Goal: Information Seeking & Learning: Learn about a topic

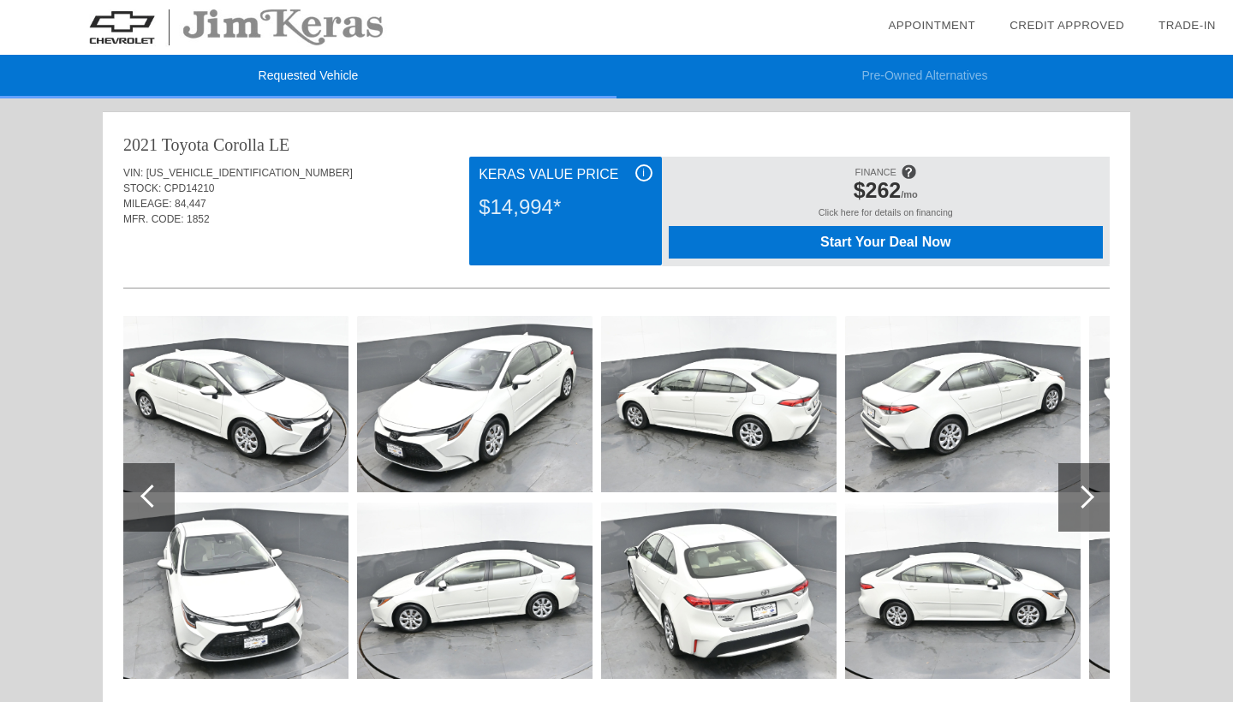
click at [918, 56] on li "Pre-Owned Alternatives" at bounding box center [924, 77] width 616 height 44
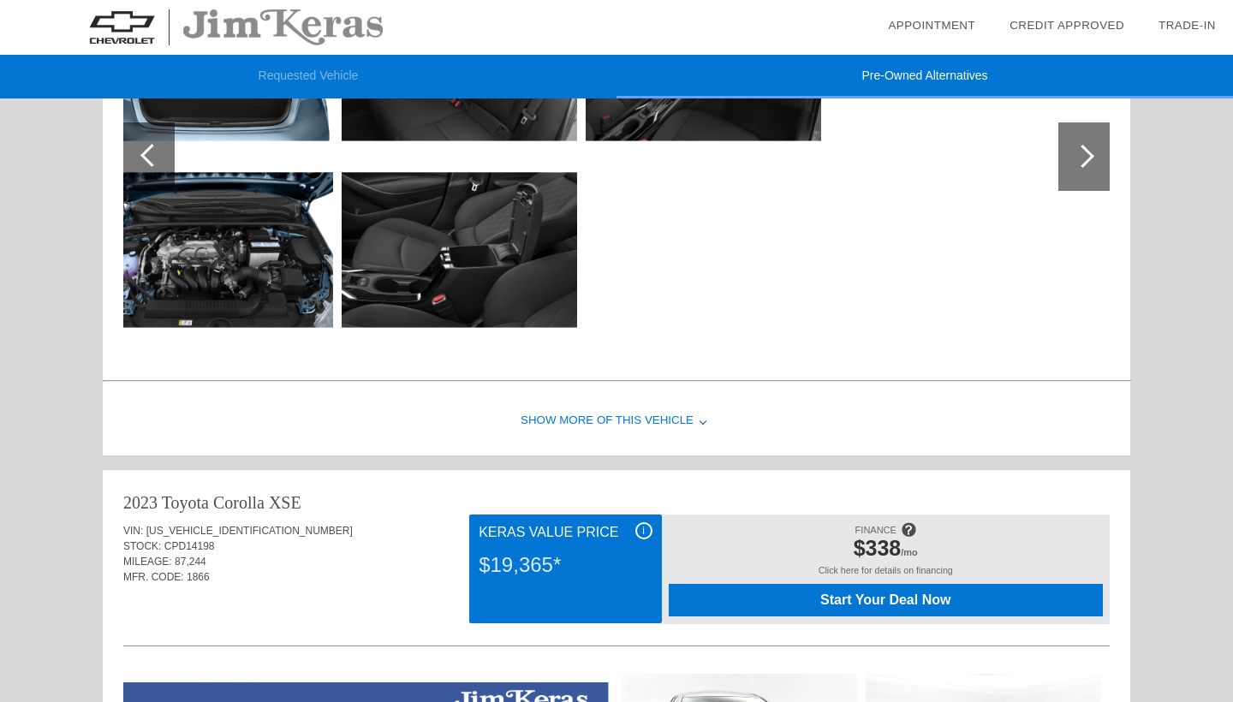
scroll to position [344, 0]
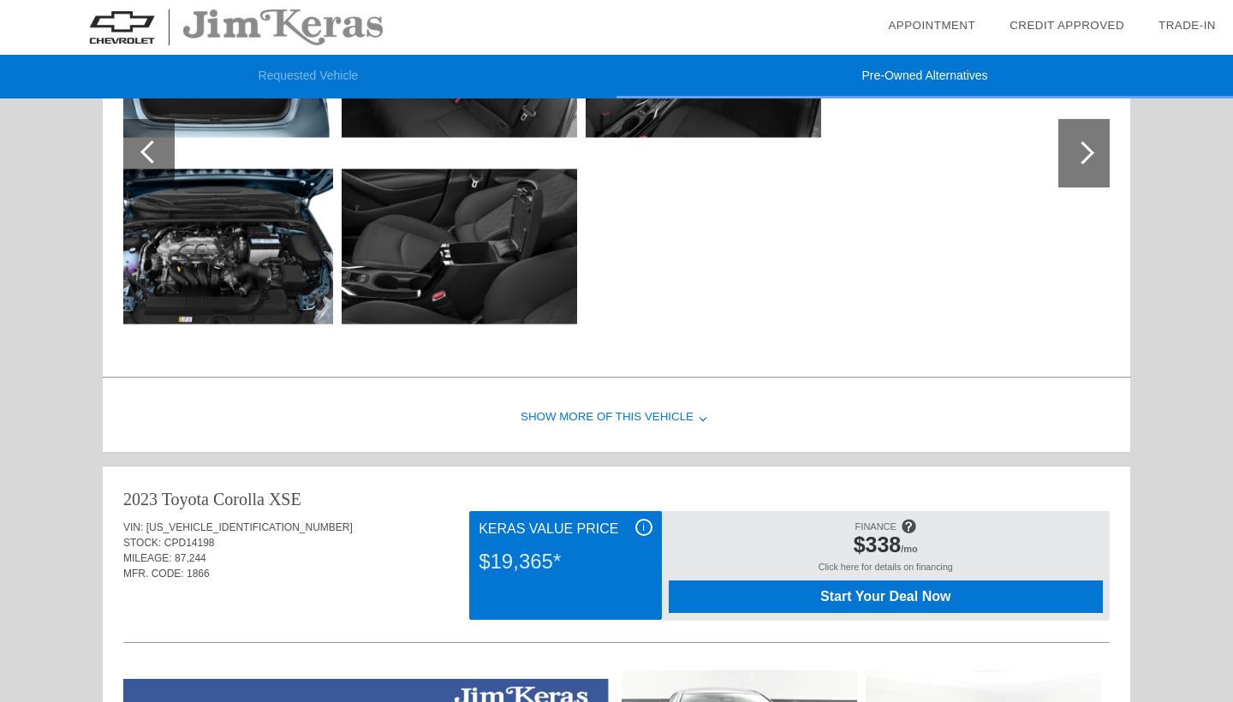
click at [555, 415] on div "Show More of this Vehicle" at bounding box center [616, 417] width 1027 height 68
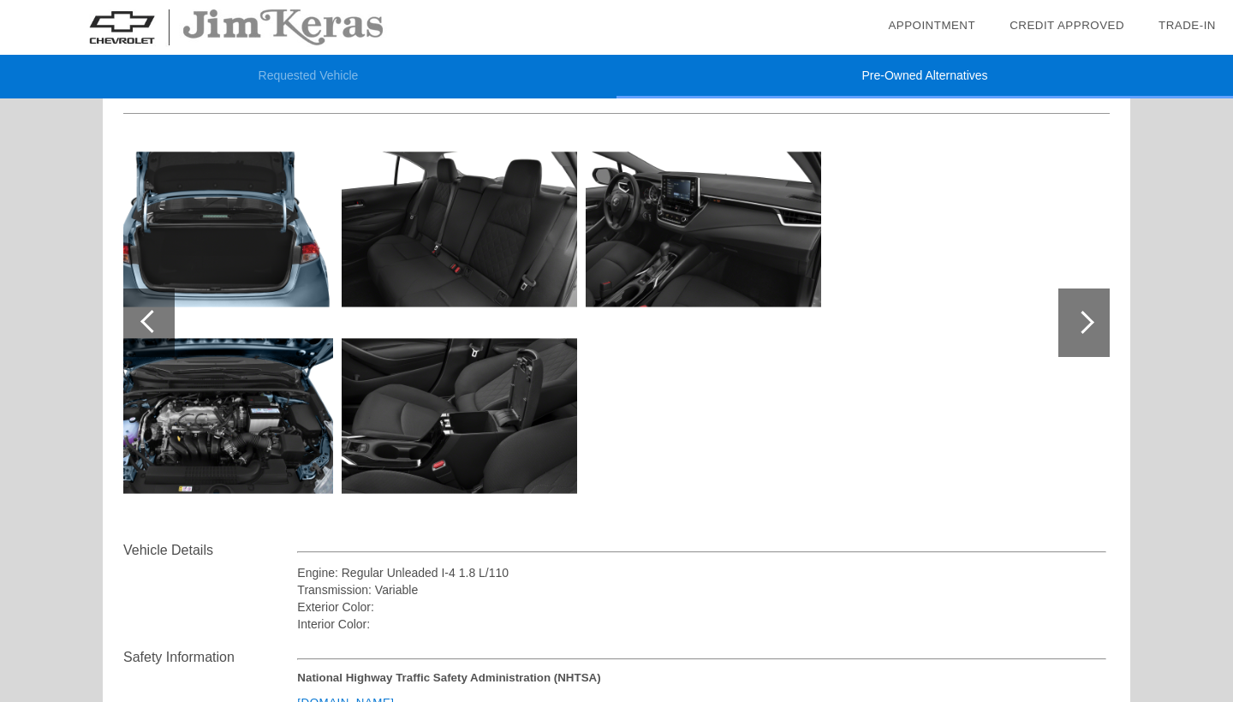
scroll to position [181, 0]
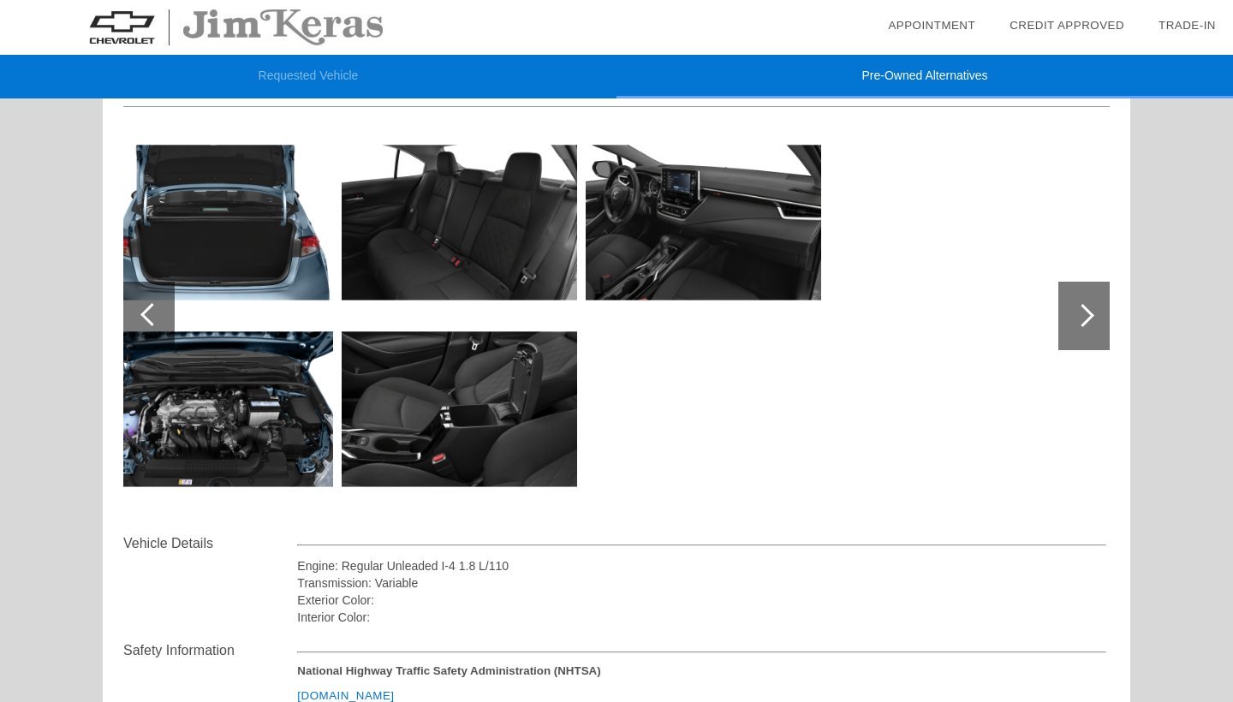
click at [151, 282] on div at bounding box center [148, 316] width 51 height 68
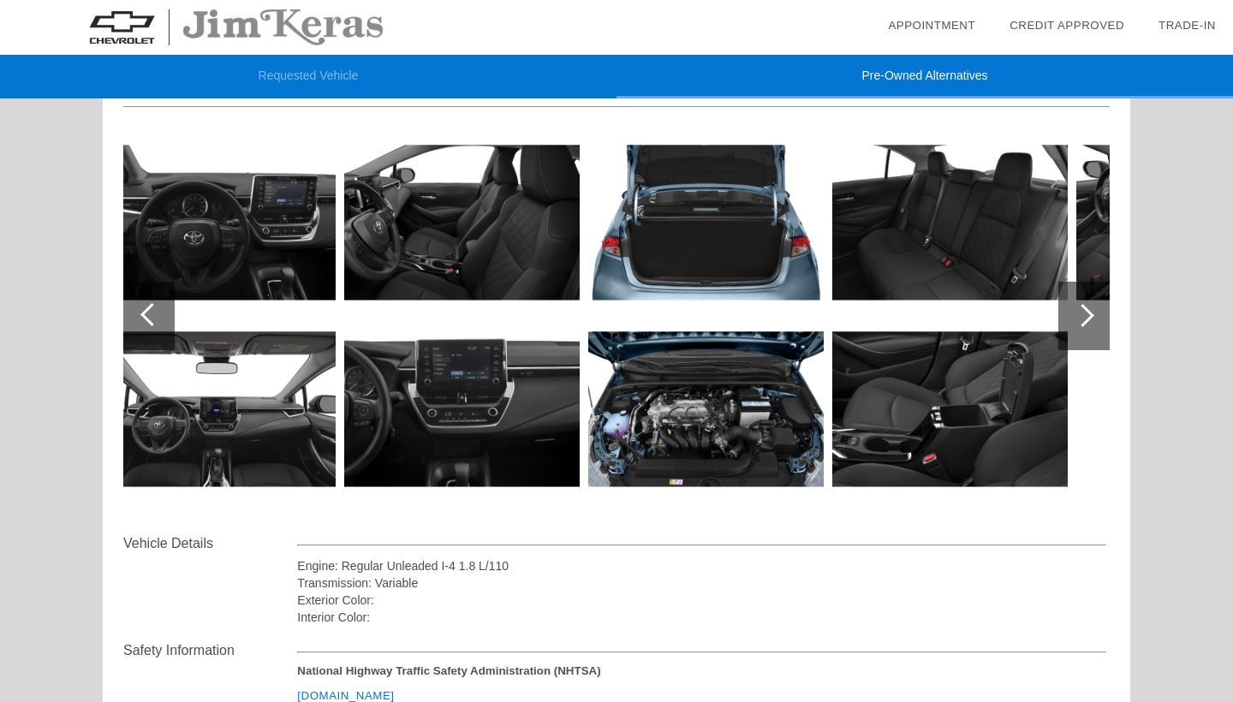
click at [150, 300] on div at bounding box center [148, 316] width 51 height 68
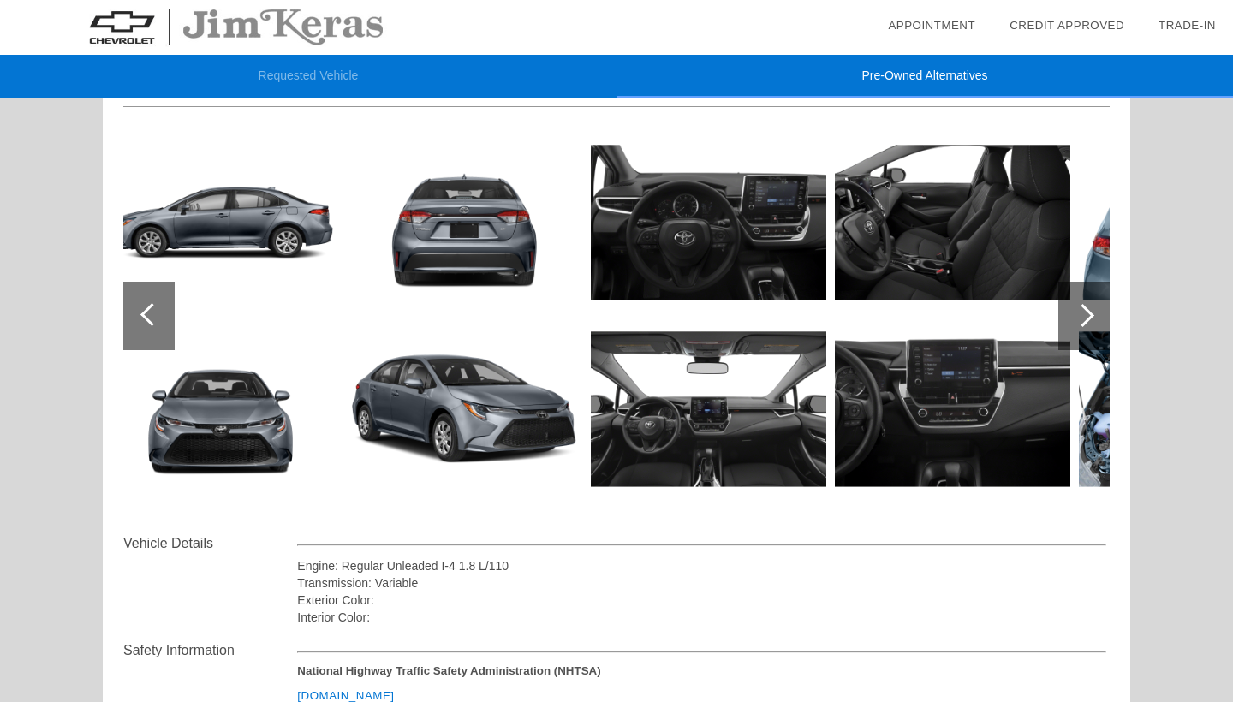
click at [150, 300] on div at bounding box center [148, 316] width 51 height 68
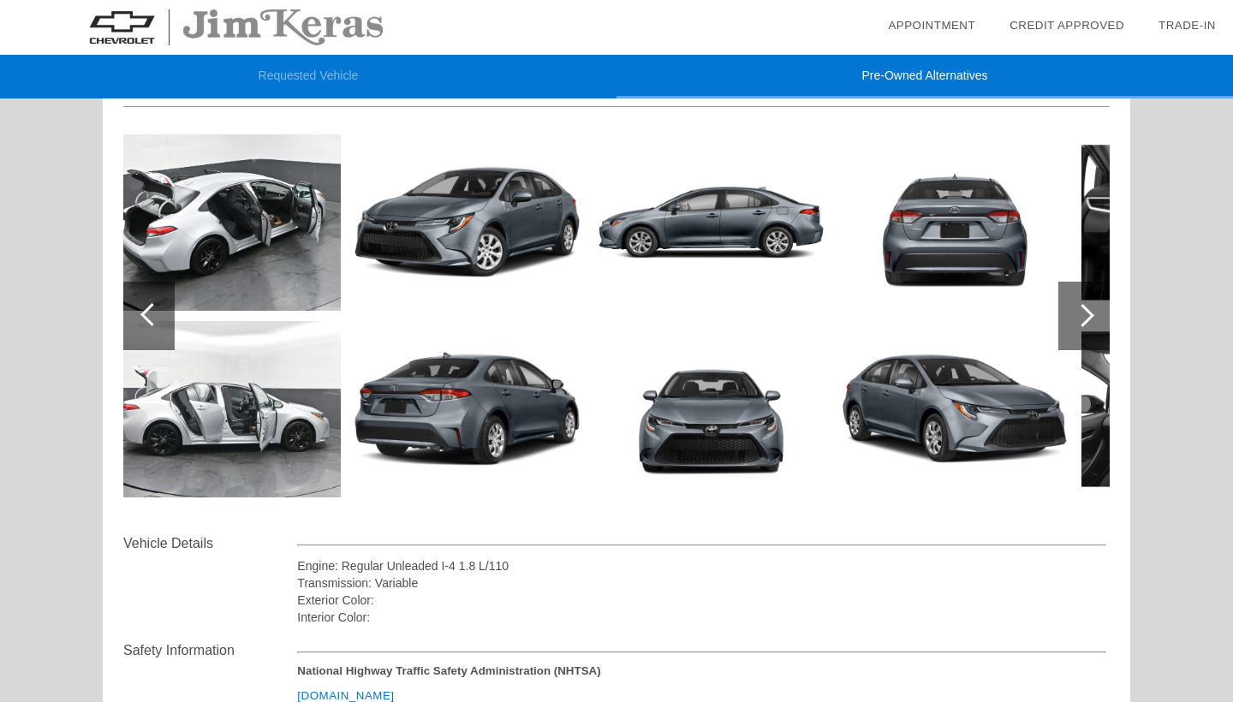
click at [152, 311] on div at bounding box center [151, 314] width 23 height 23
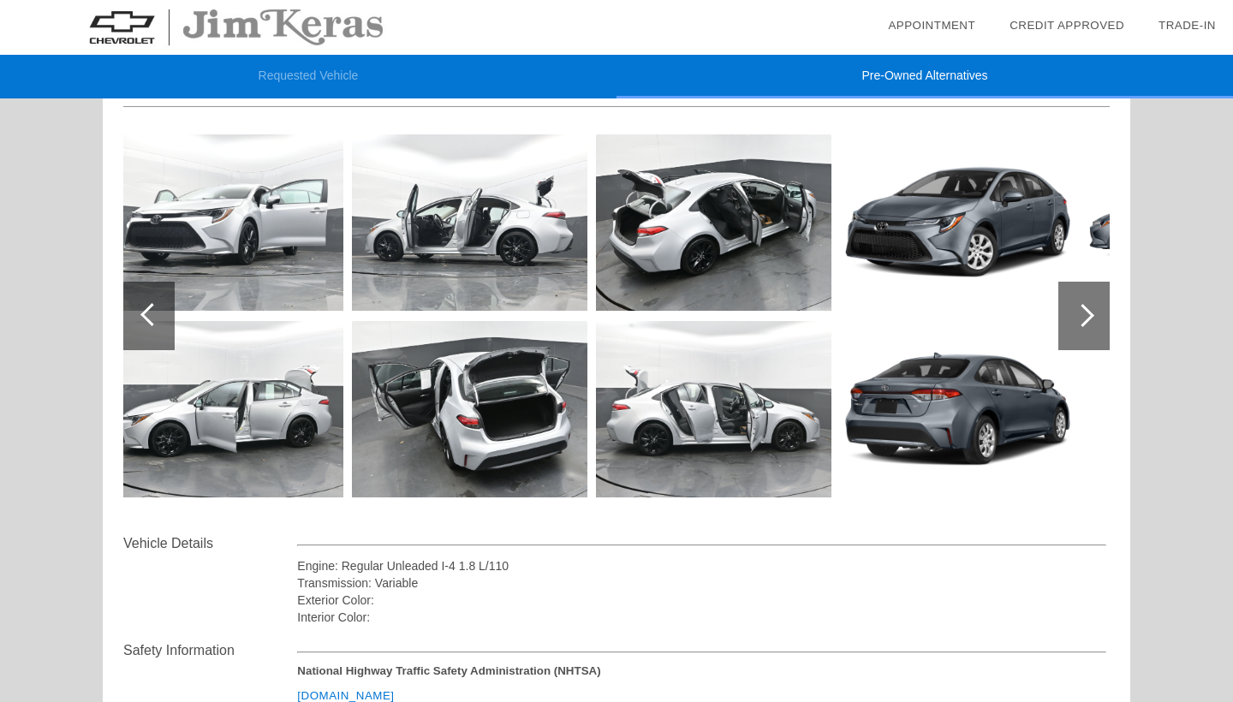
click at [152, 312] on div at bounding box center [151, 314] width 23 height 23
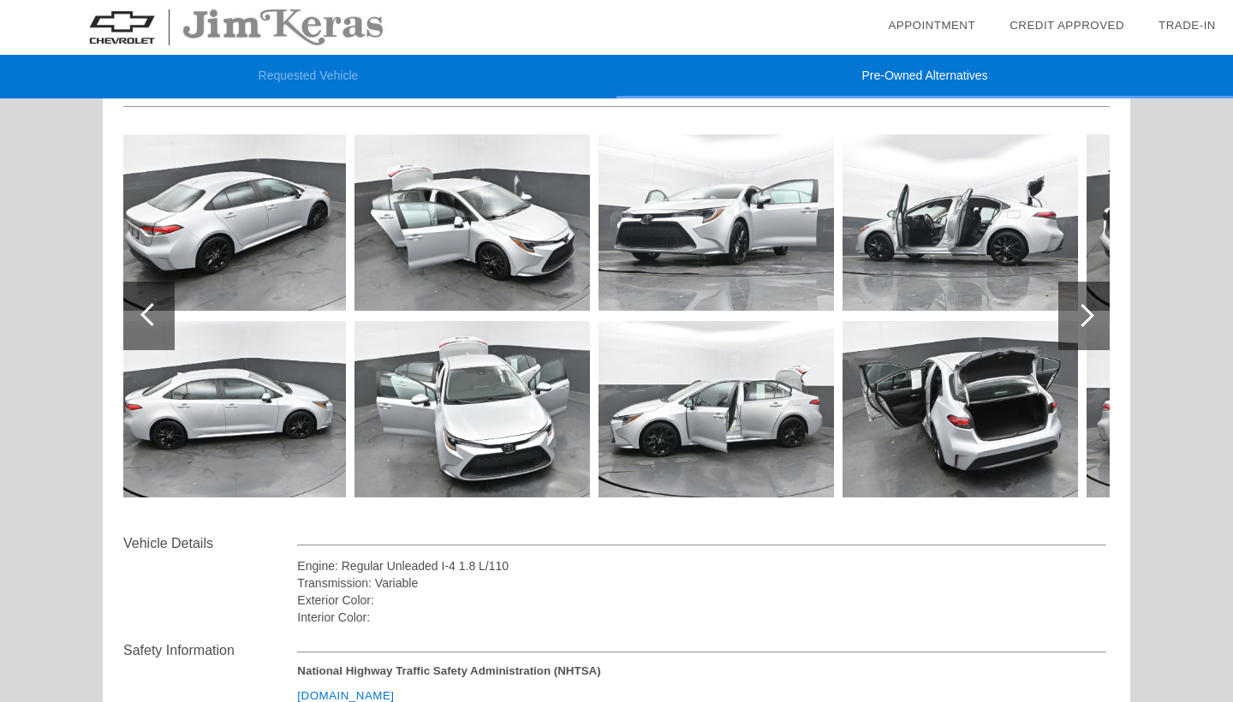
click at [152, 312] on div at bounding box center [151, 314] width 23 height 23
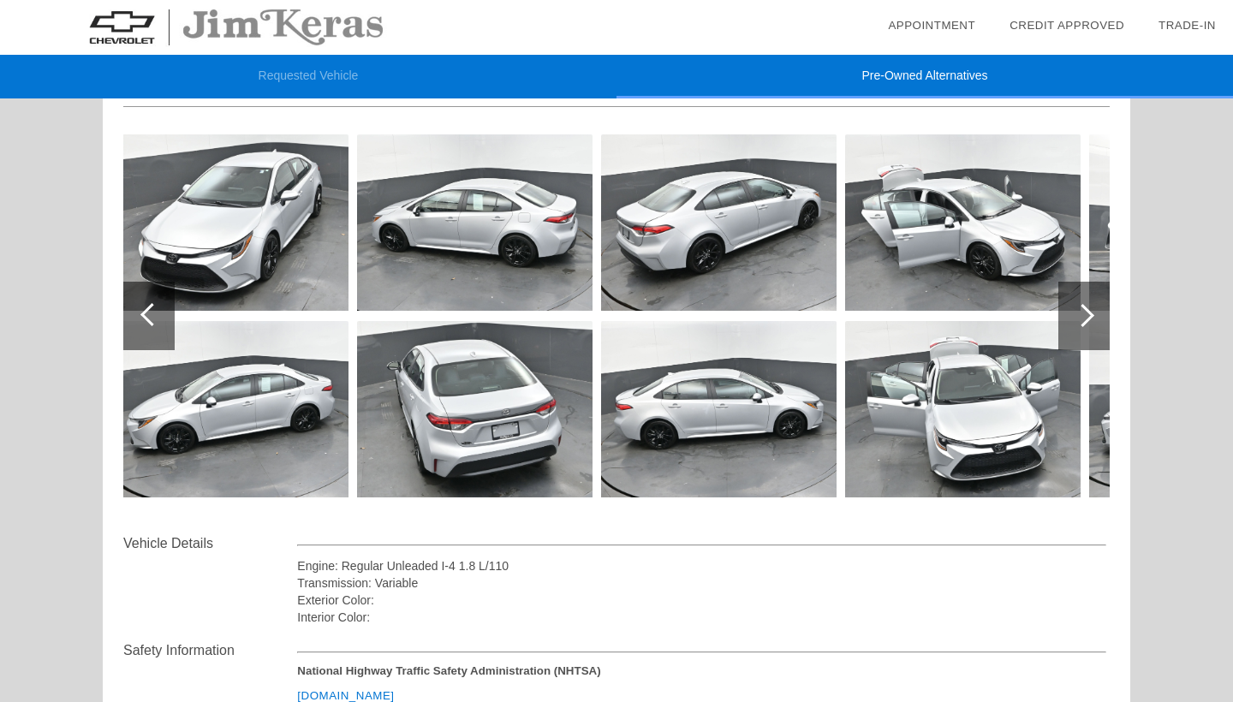
click at [152, 312] on div at bounding box center [151, 314] width 23 height 23
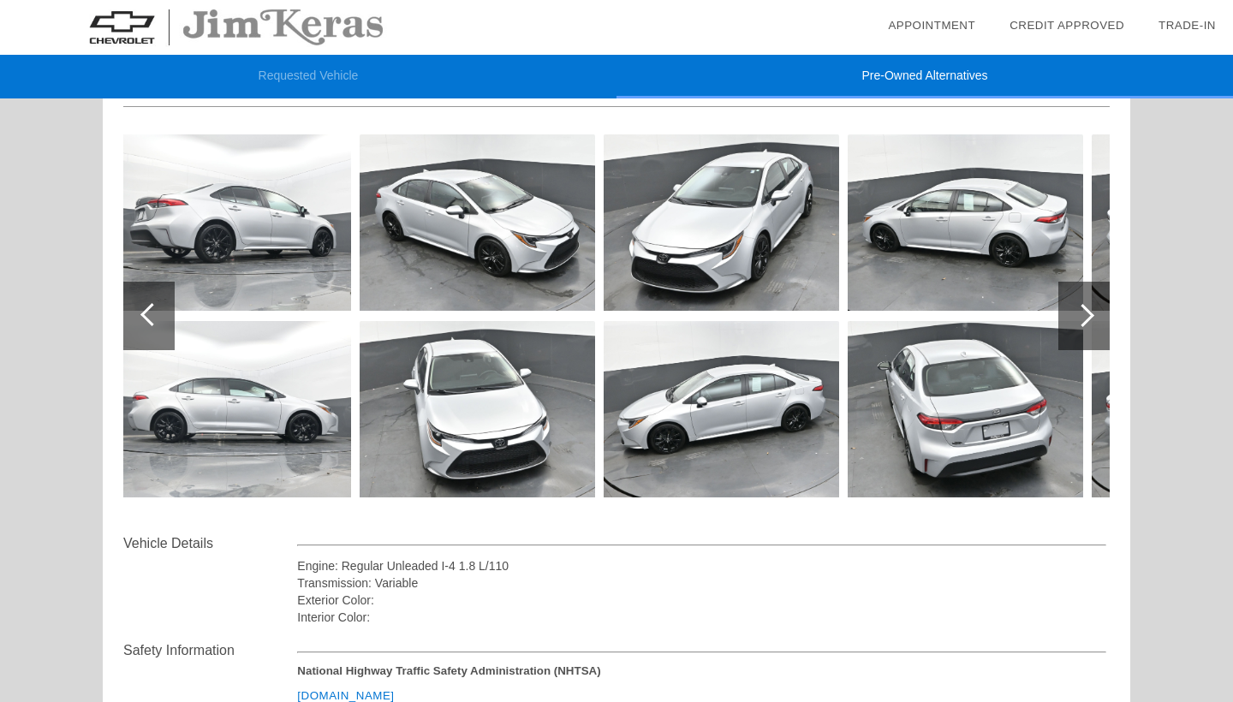
click at [152, 312] on div at bounding box center [151, 314] width 23 height 23
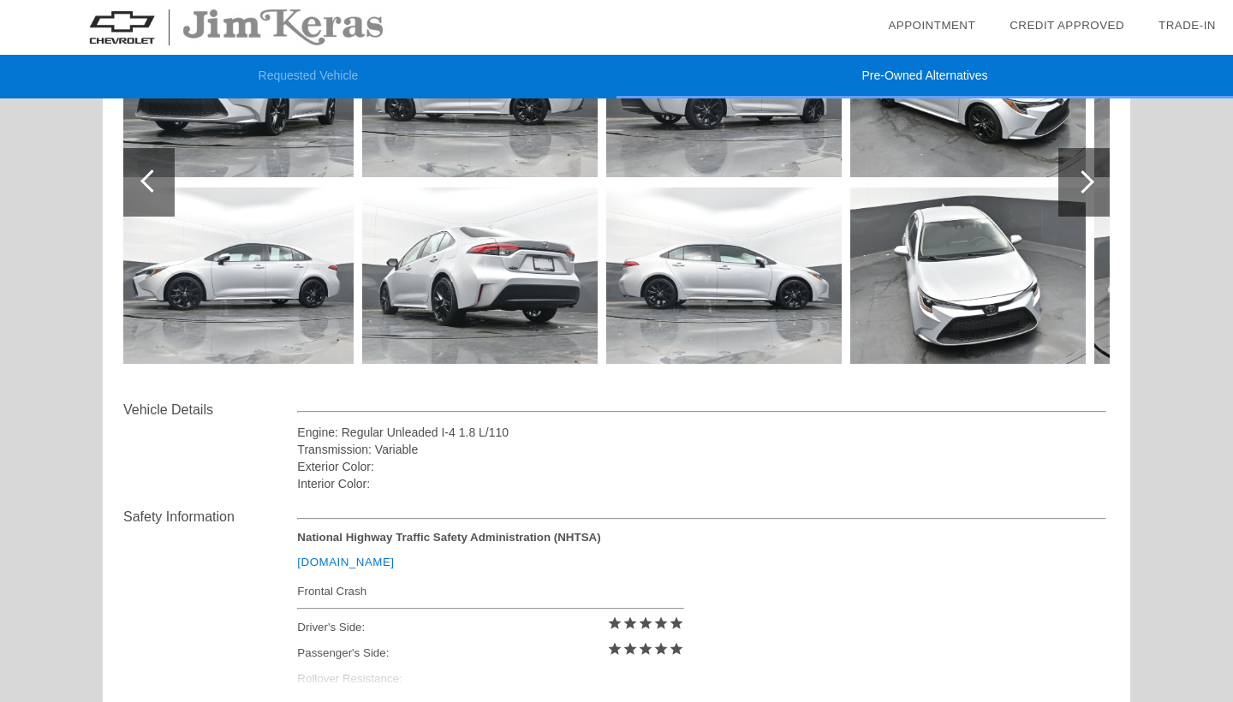
scroll to position [381, 0]
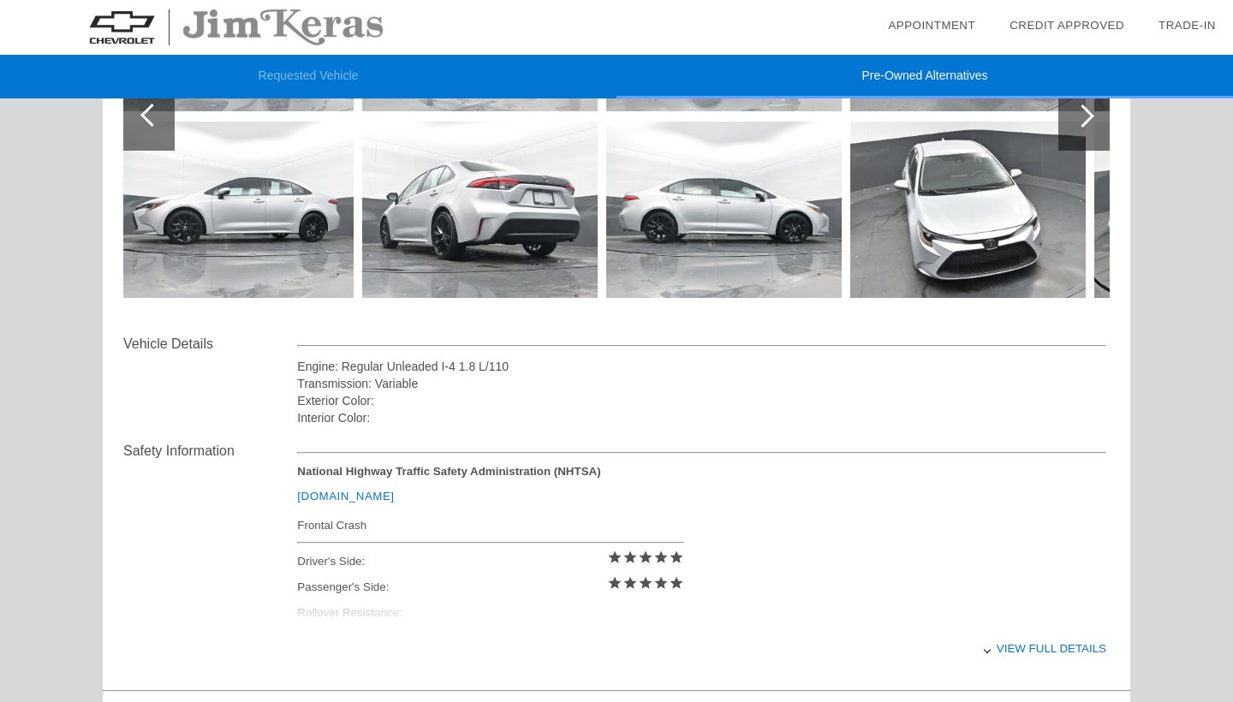
click at [142, 25] on img at bounding box center [236, 27] width 472 height 55
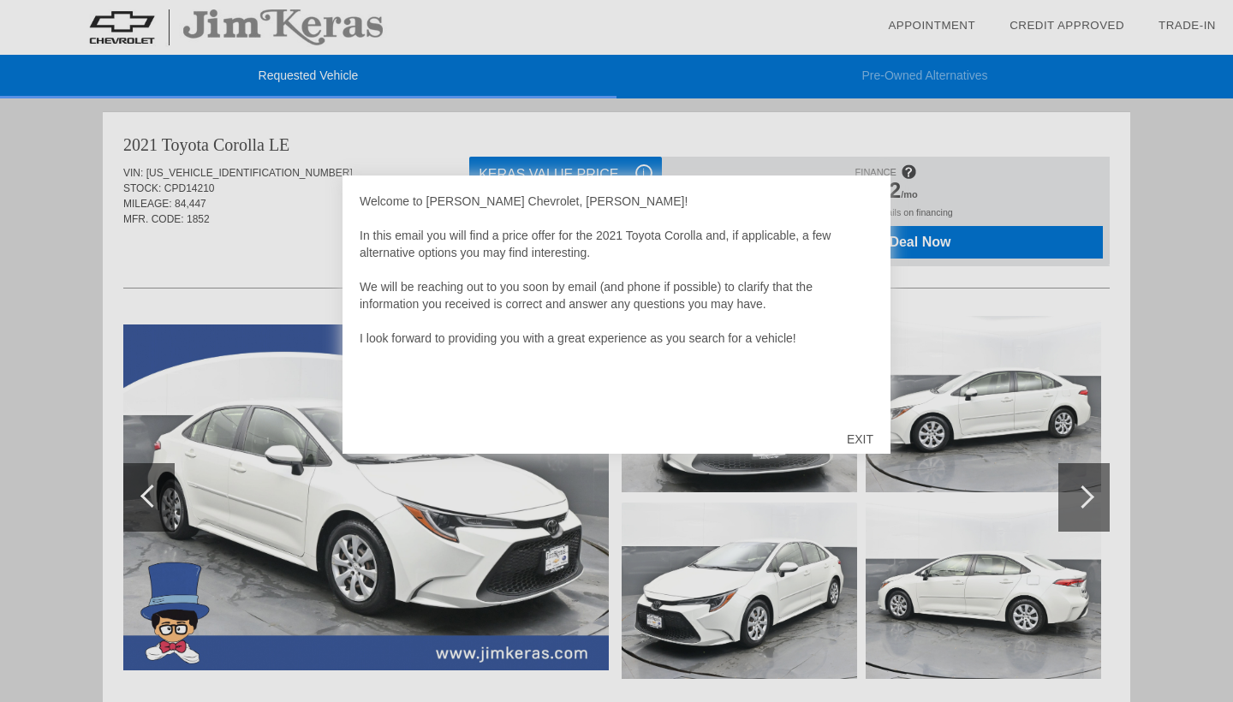
click at [865, 437] on div "EXIT" at bounding box center [859, 438] width 61 height 51
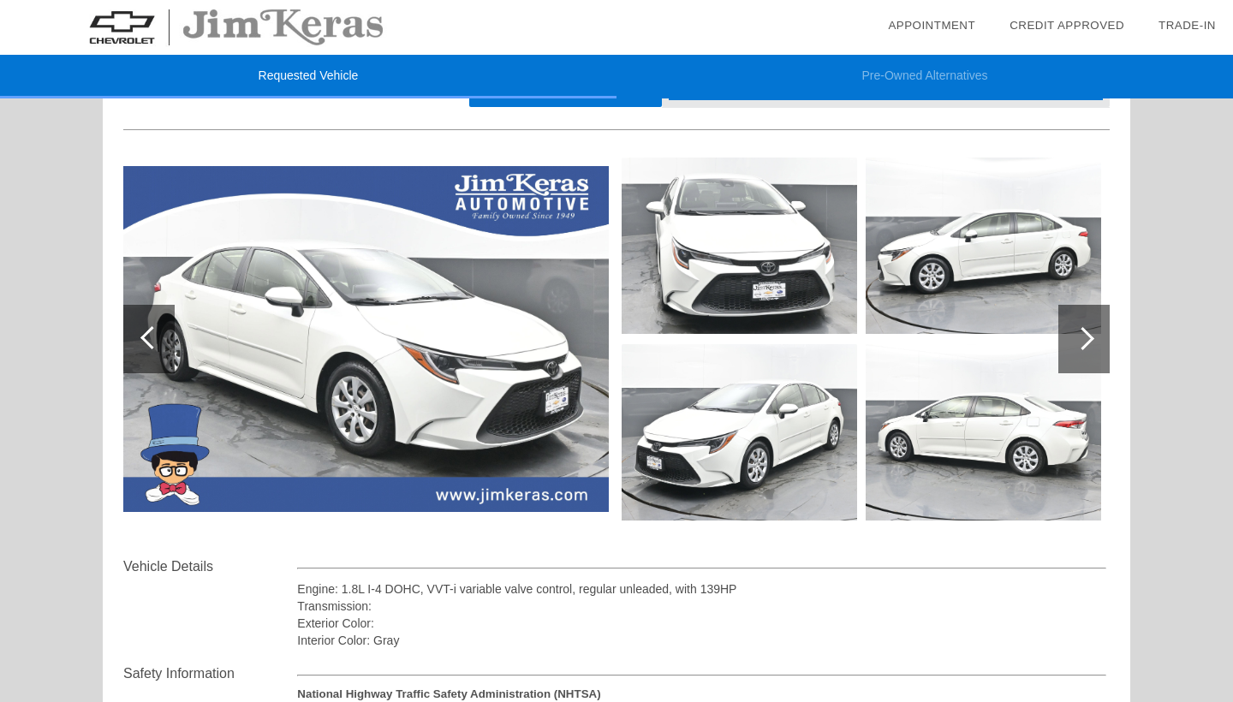
scroll to position [159, 0]
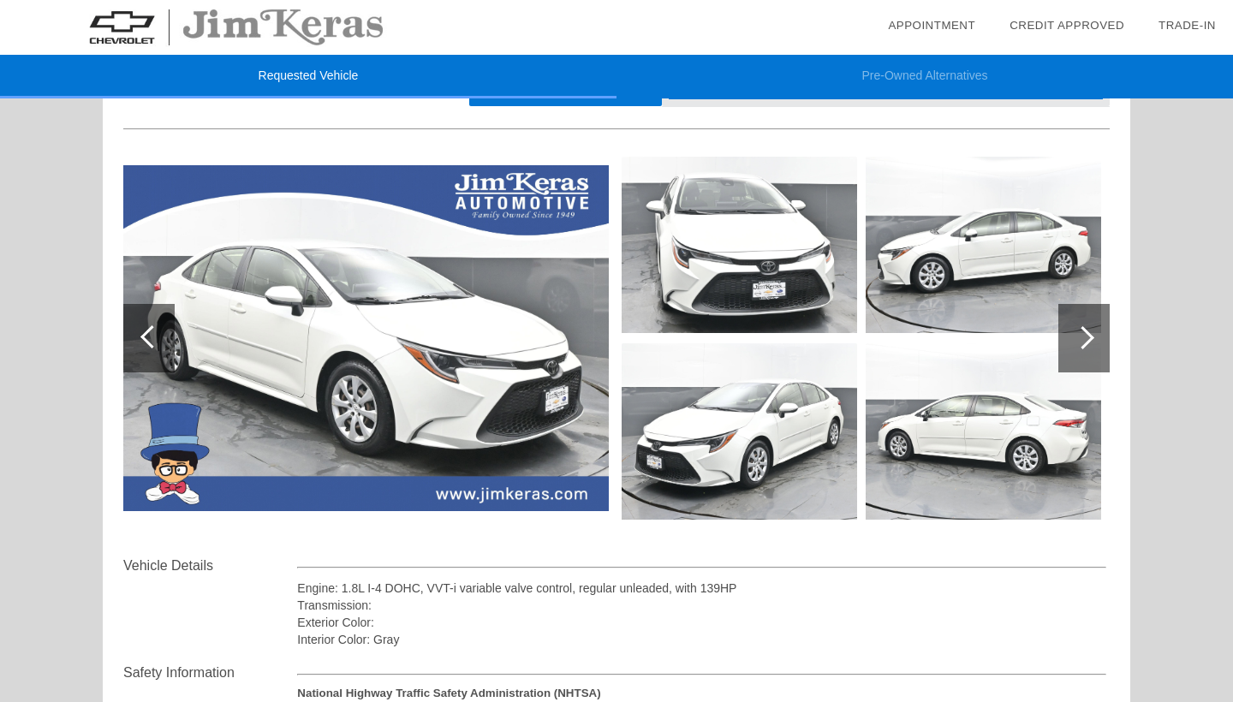
click at [524, 362] on img at bounding box center [365, 337] width 485 height 345
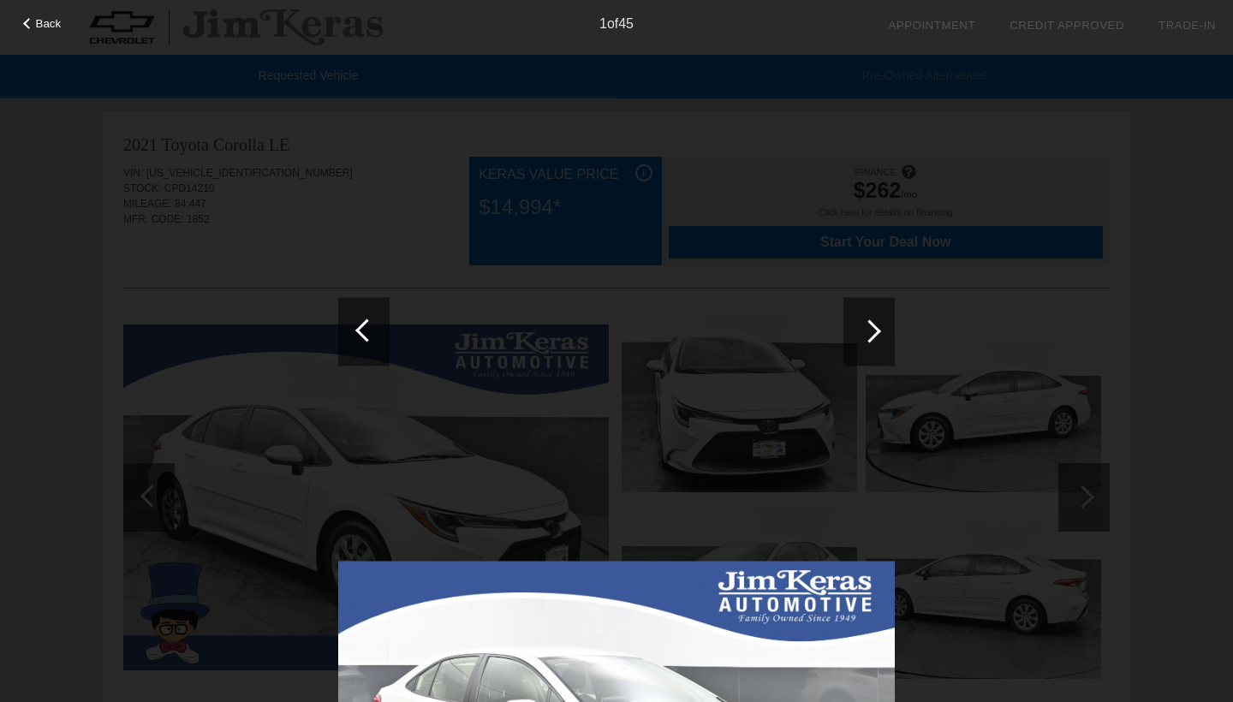
scroll to position [0, 0]
click at [1046, 562] on div "Back 1 of 45" at bounding box center [616, 351] width 1233 height 702
click at [1145, 259] on div "Back 1 of 45" at bounding box center [616, 351] width 1233 height 702
click at [1093, 98] on div "Back 1 of 45" at bounding box center [616, 351] width 1233 height 702
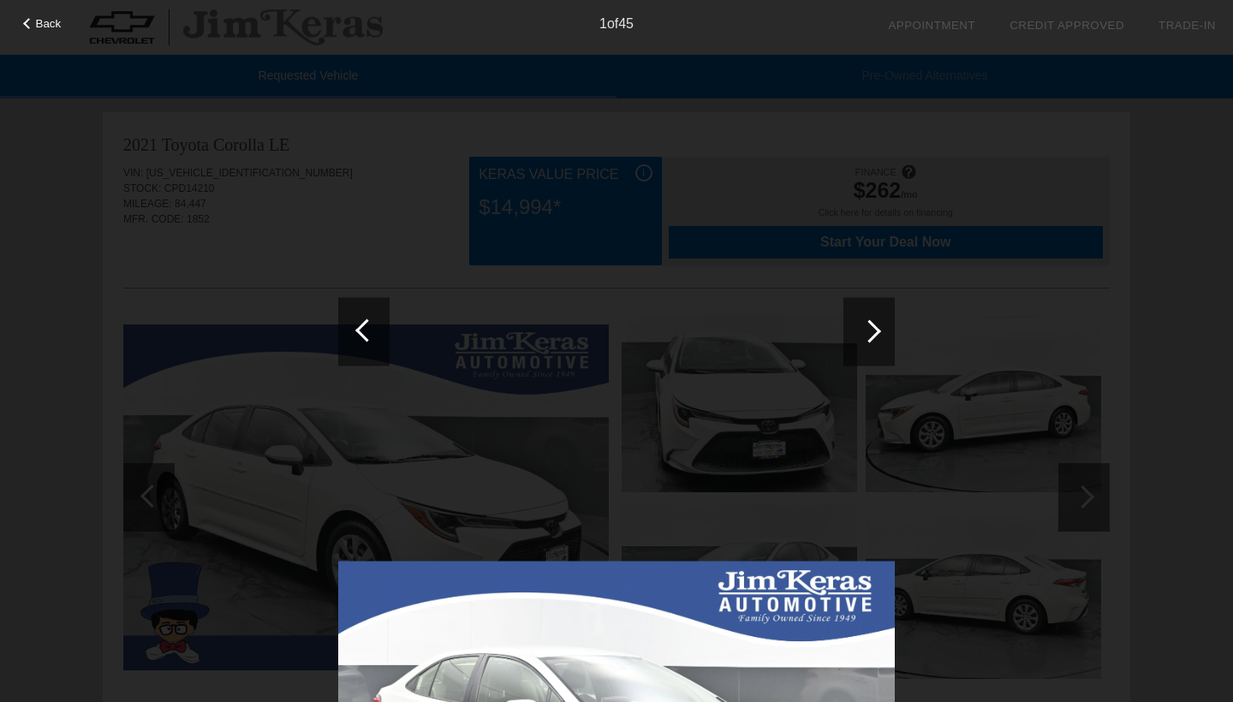
click at [35, 30] on div "1 of 45" at bounding box center [616, 17] width 1233 height 34
click at [44, 22] on span "Back" at bounding box center [49, 23] width 26 height 13
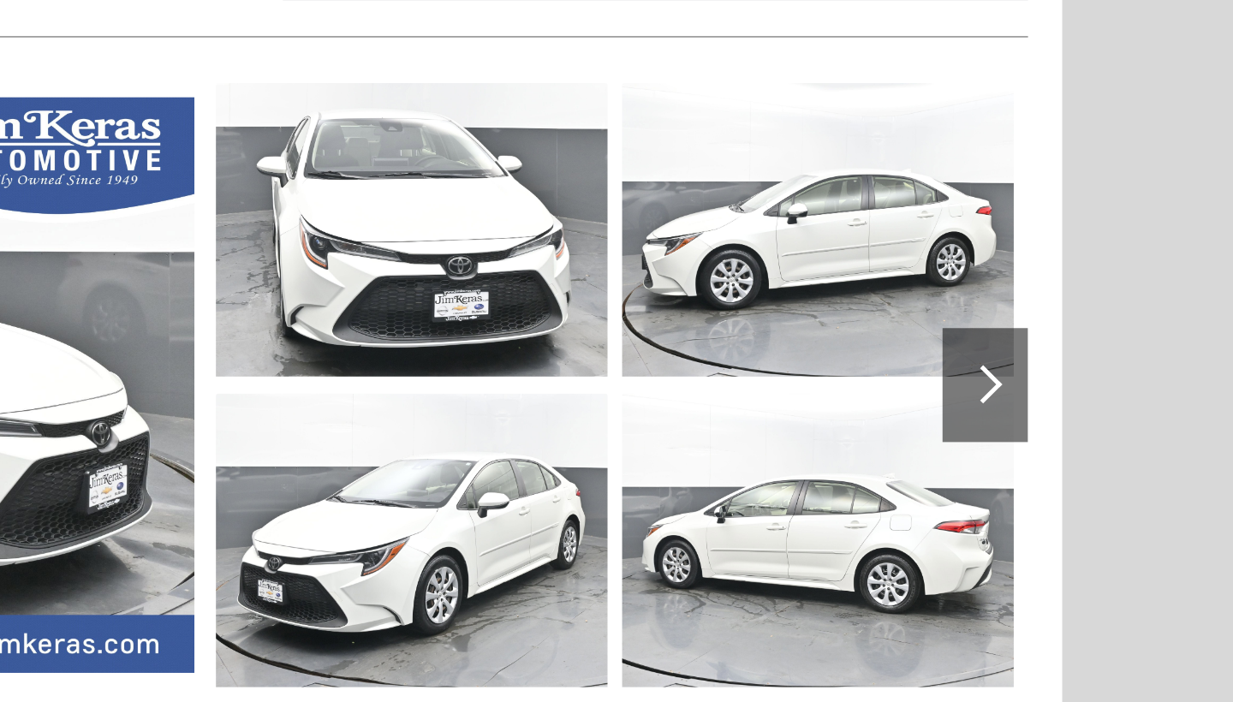
scroll to position [11, 0]
click at [1058, 452] on div at bounding box center [1083, 486] width 51 height 68
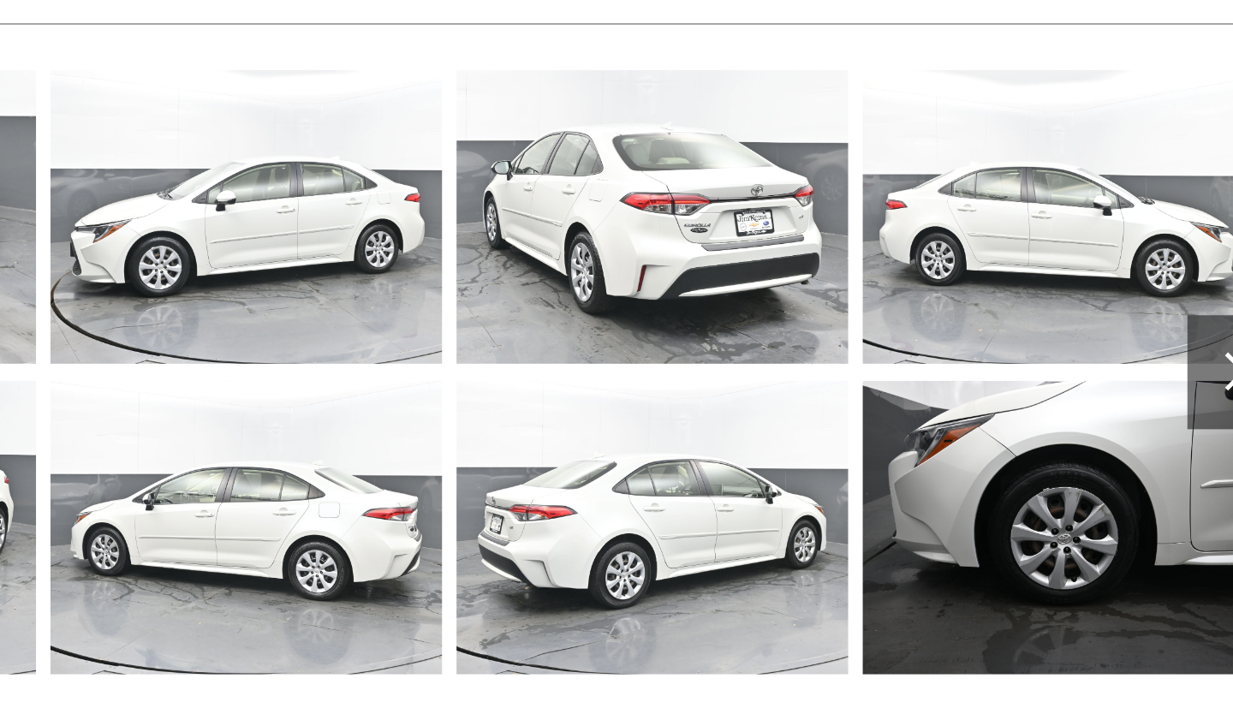
click at [1058, 452] on div at bounding box center [1083, 486] width 51 height 68
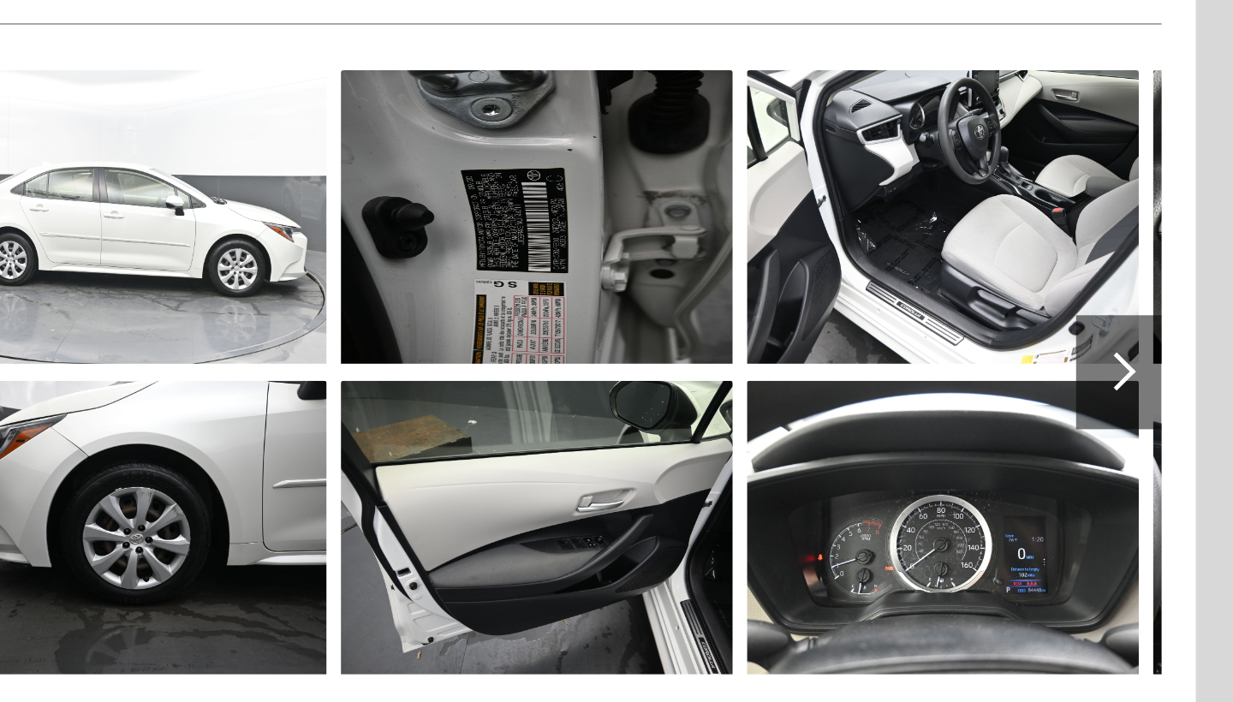
click at [1058, 452] on div at bounding box center [1083, 486] width 51 height 68
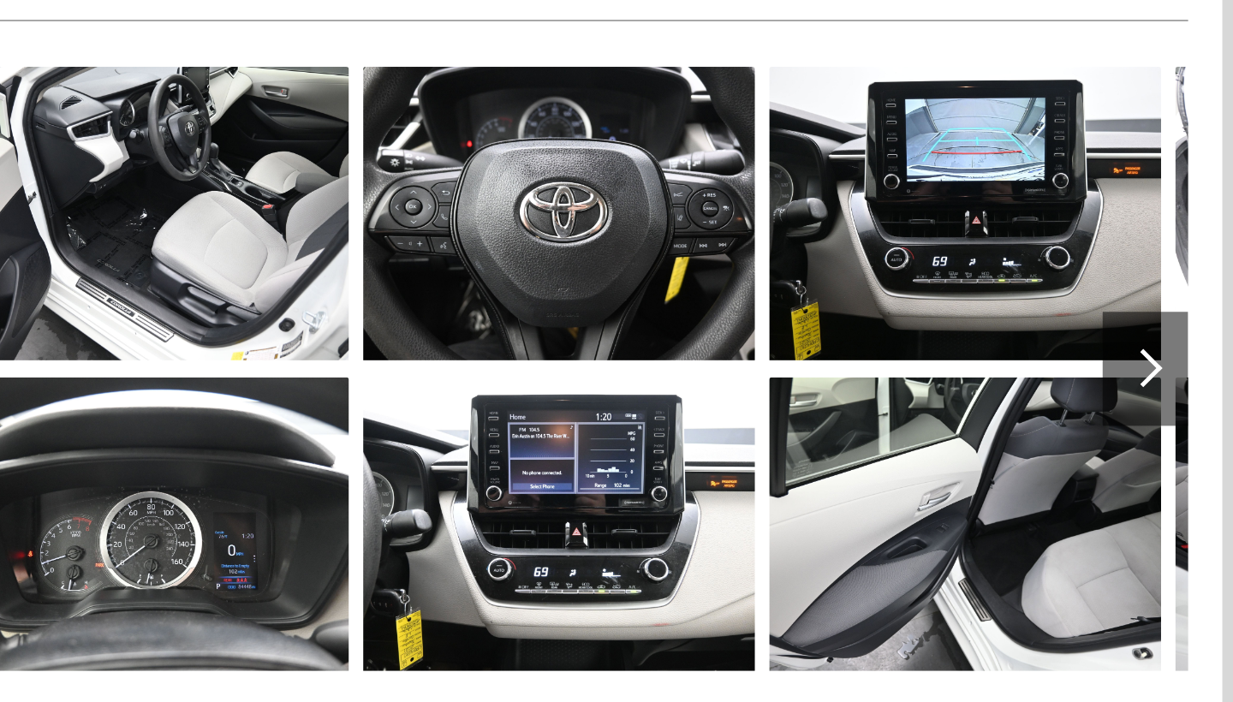
click at [1058, 452] on div at bounding box center [1083, 486] width 51 height 68
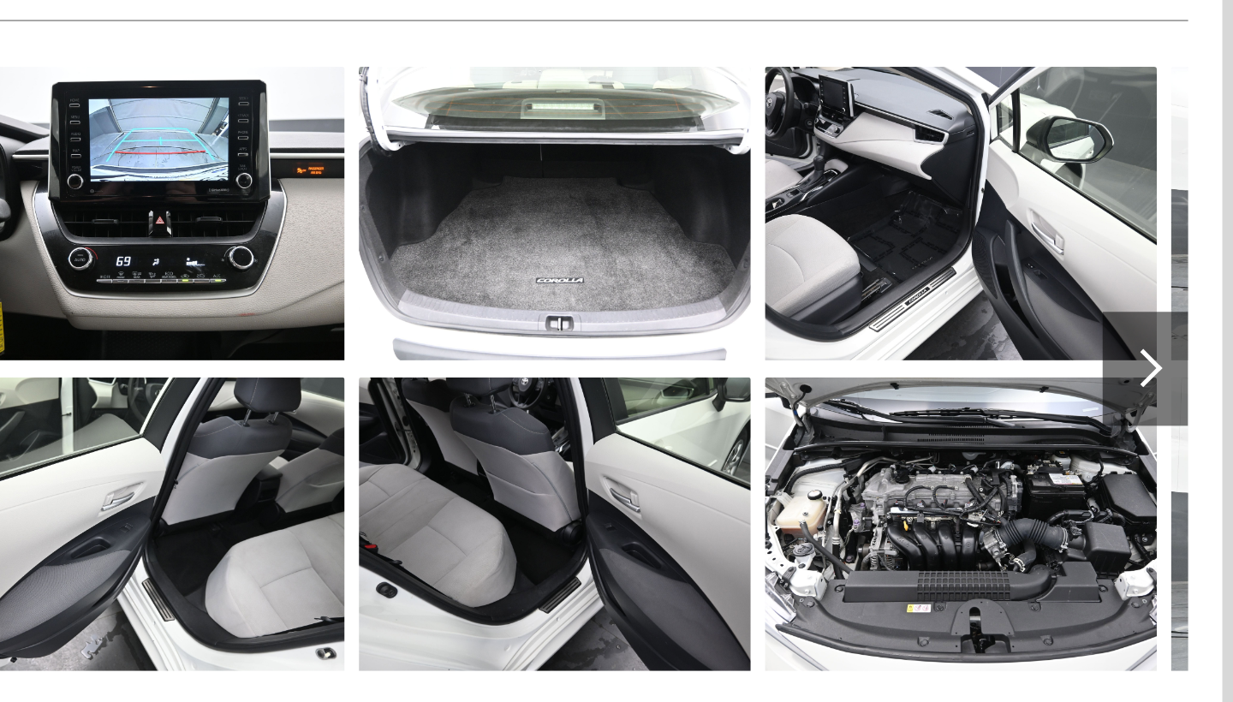
click at [1058, 452] on div at bounding box center [1083, 486] width 51 height 68
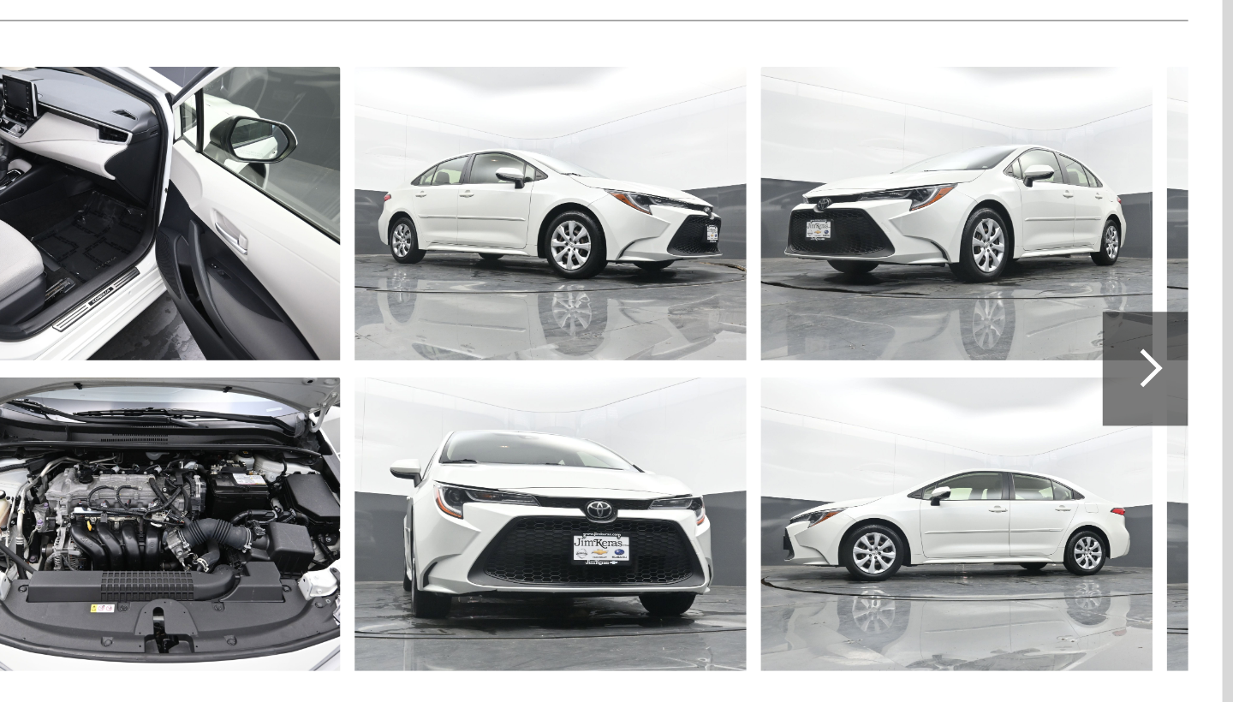
click at [1058, 452] on div at bounding box center [1083, 486] width 51 height 68
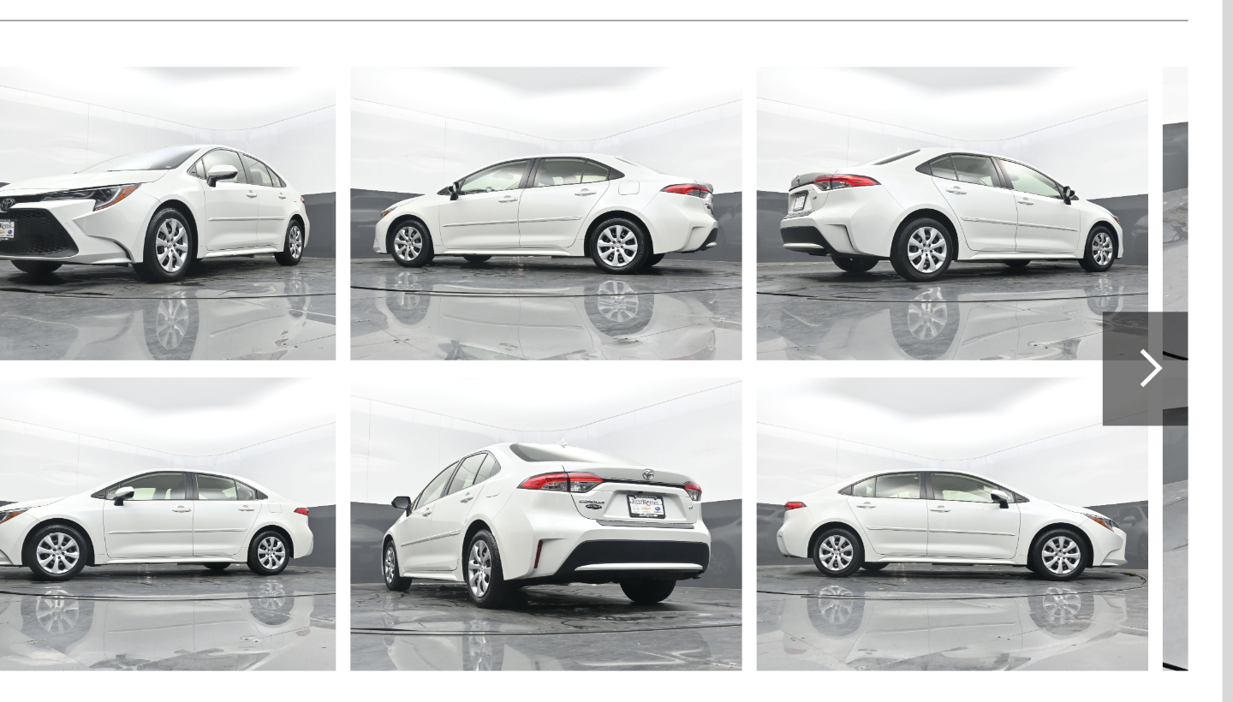
click at [1071, 474] on div at bounding box center [1082, 485] width 23 height 23
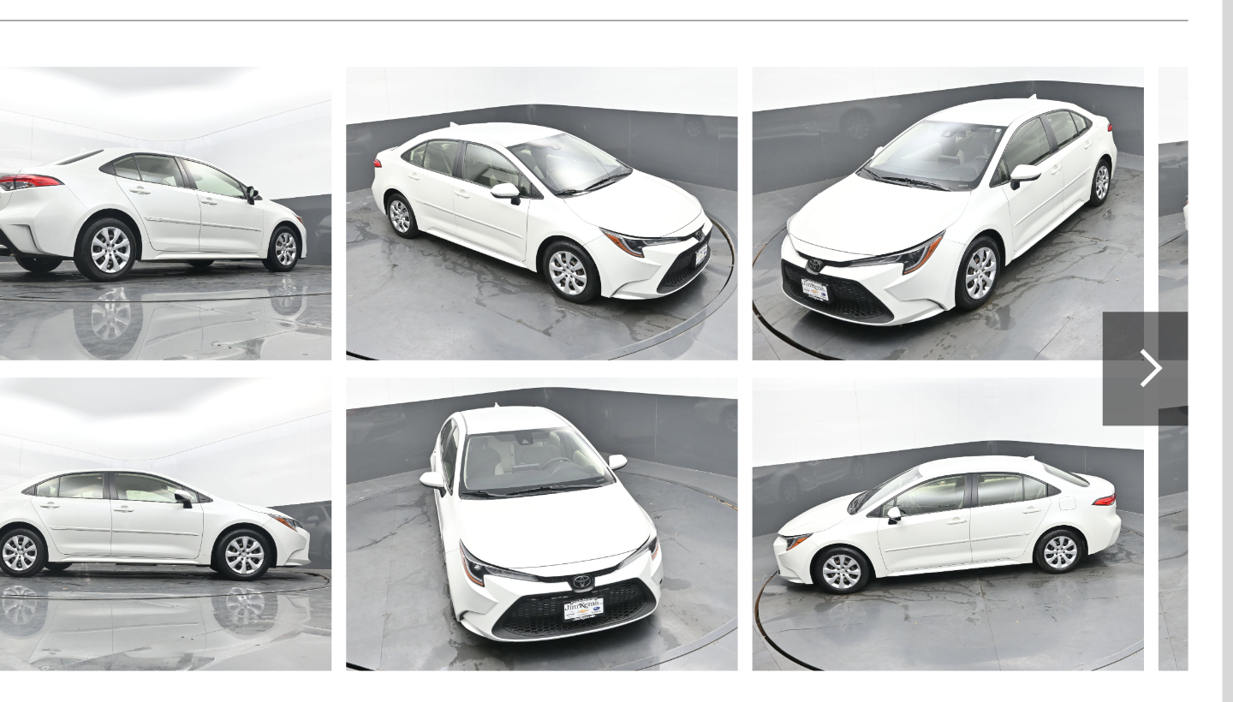
click at [1071, 474] on div at bounding box center [1082, 485] width 23 height 23
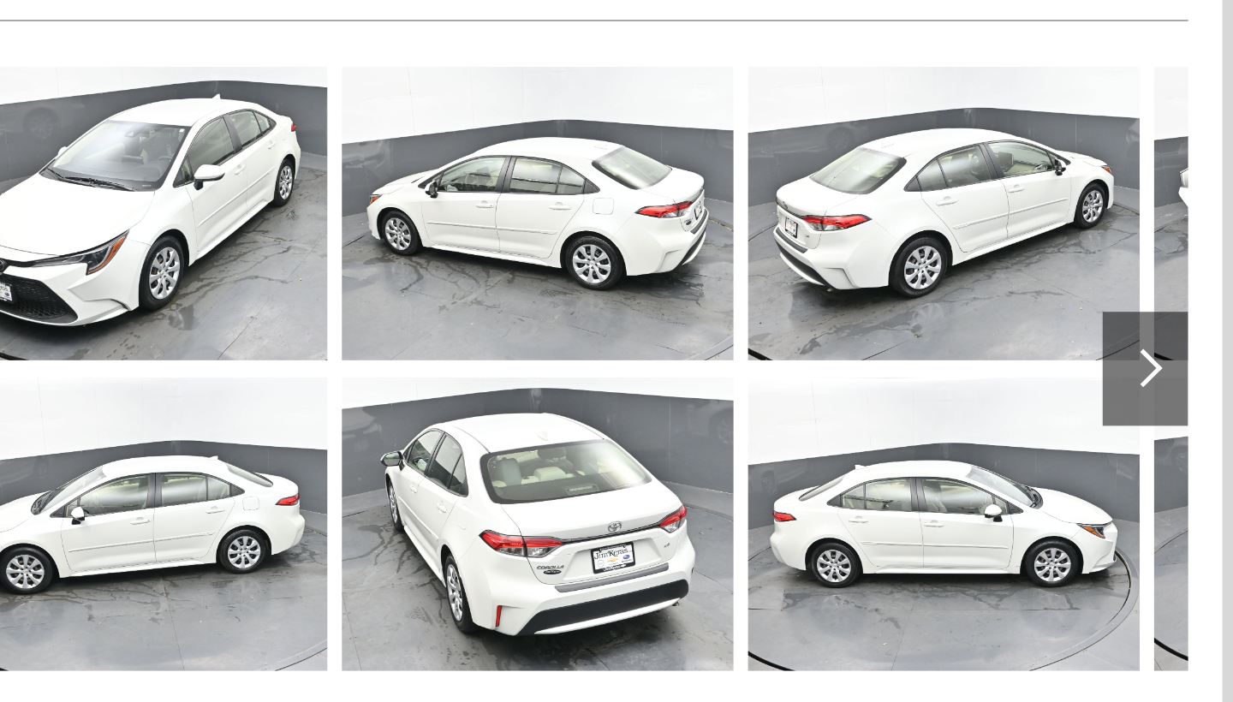
click at [1071, 474] on div at bounding box center [1082, 485] width 23 height 23
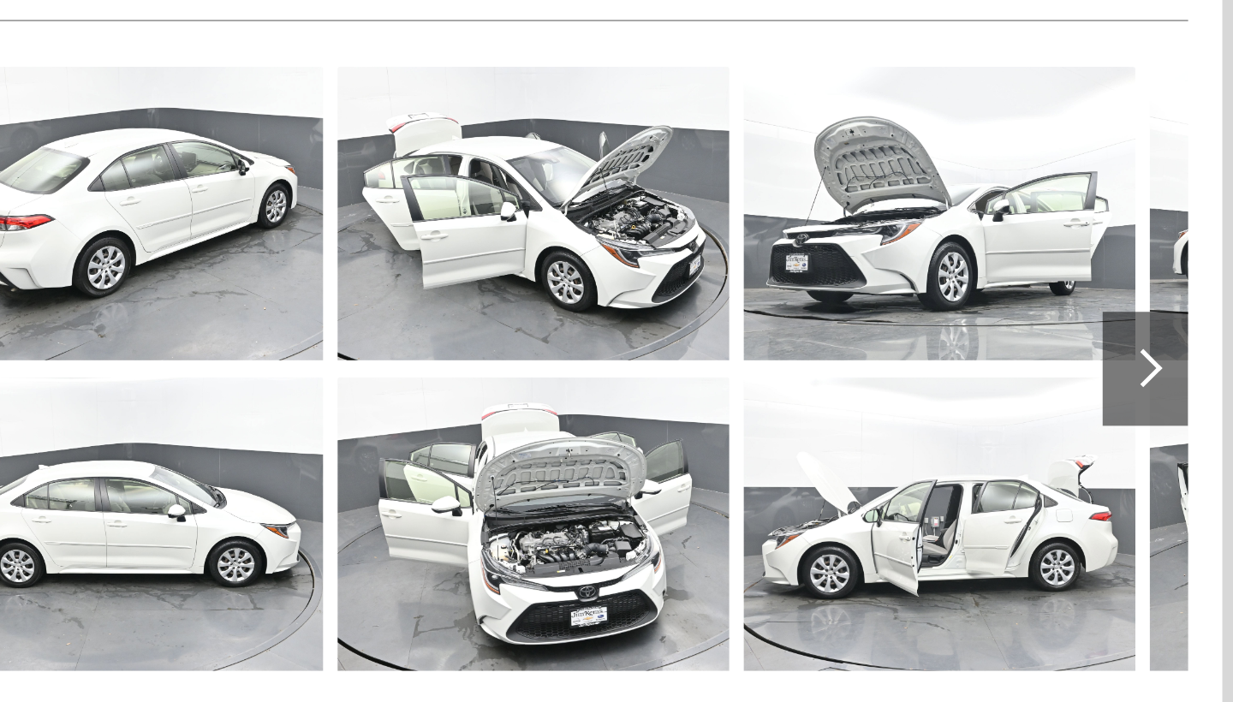
click at [1058, 452] on div at bounding box center [1083, 486] width 51 height 68
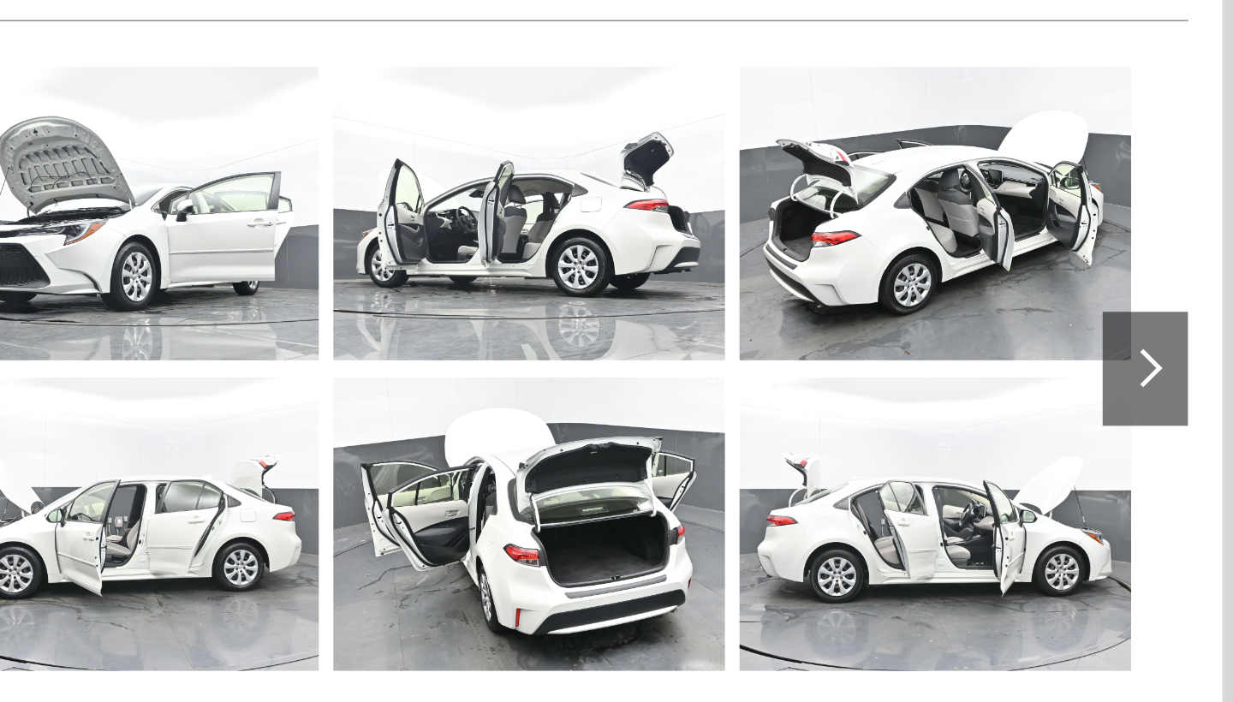
click at [1058, 452] on div at bounding box center [1083, 486] width 51 height 68
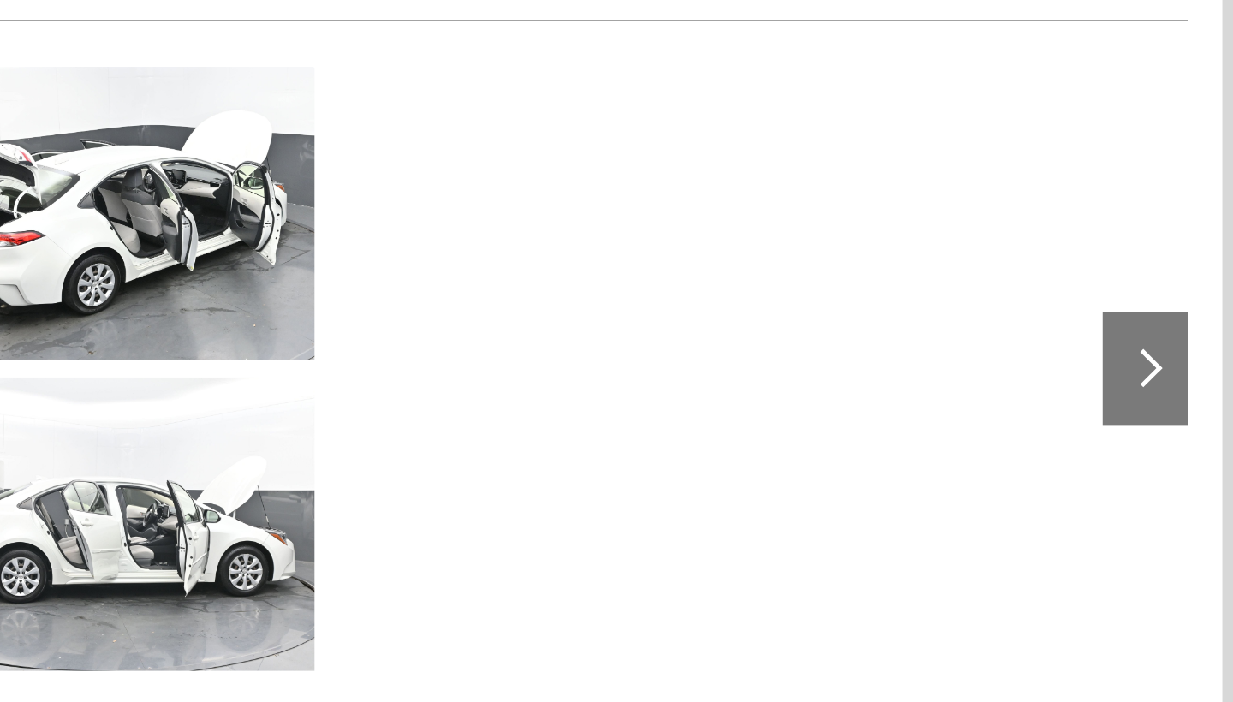
click at [1058, 452] on div at bounding box center [1083, 486] width 51 height 68
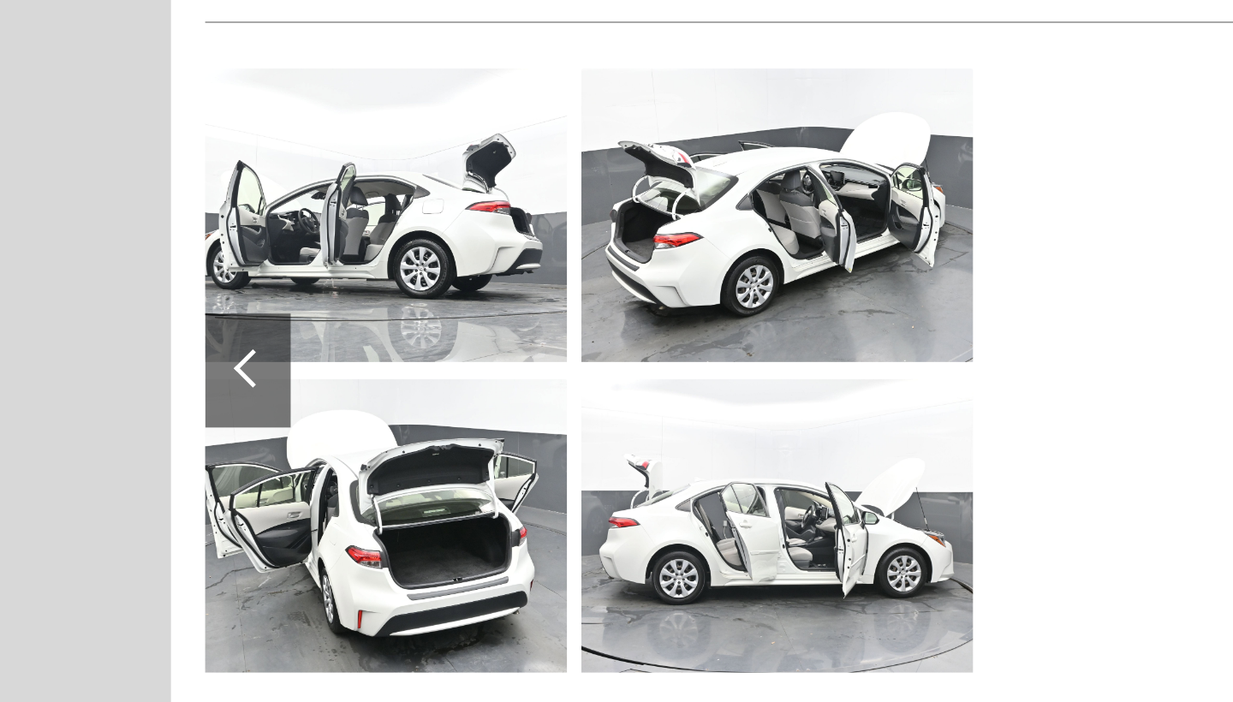
click at [158, 473] on div at bounding box center [151, 484] width 23 height 23
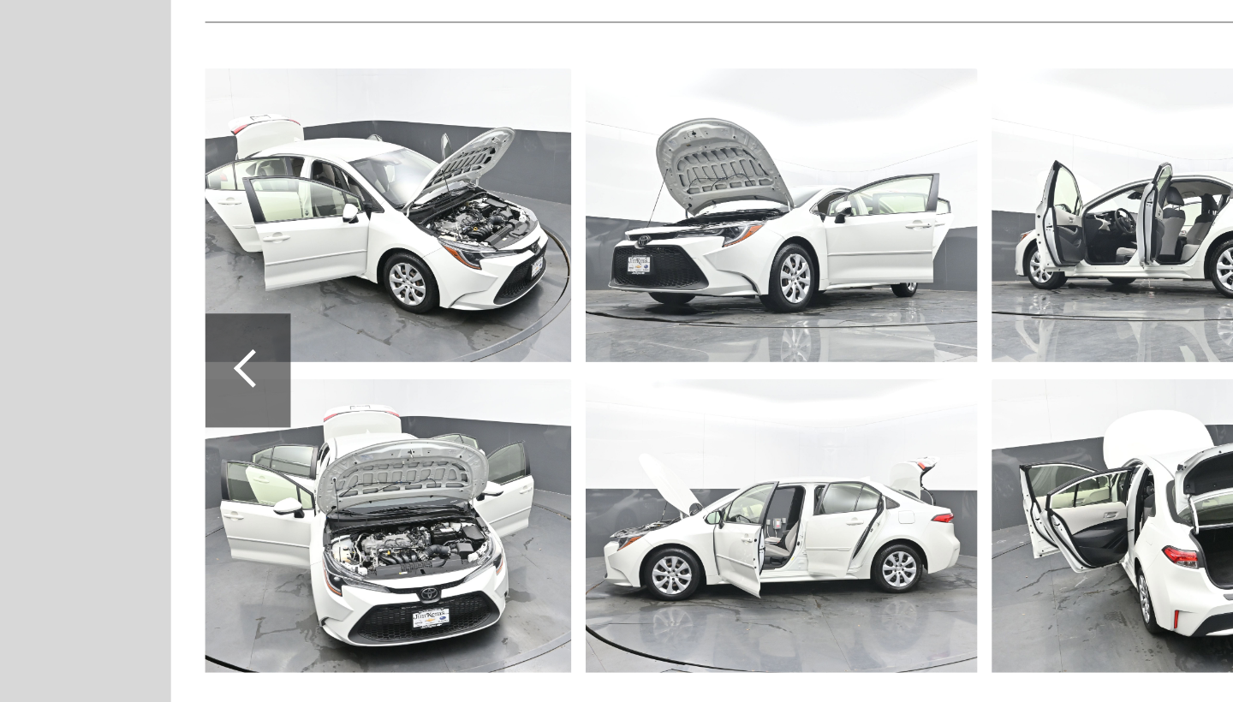
click at [158, 473] on div at bounding box center [151, 484] width 23 height 23
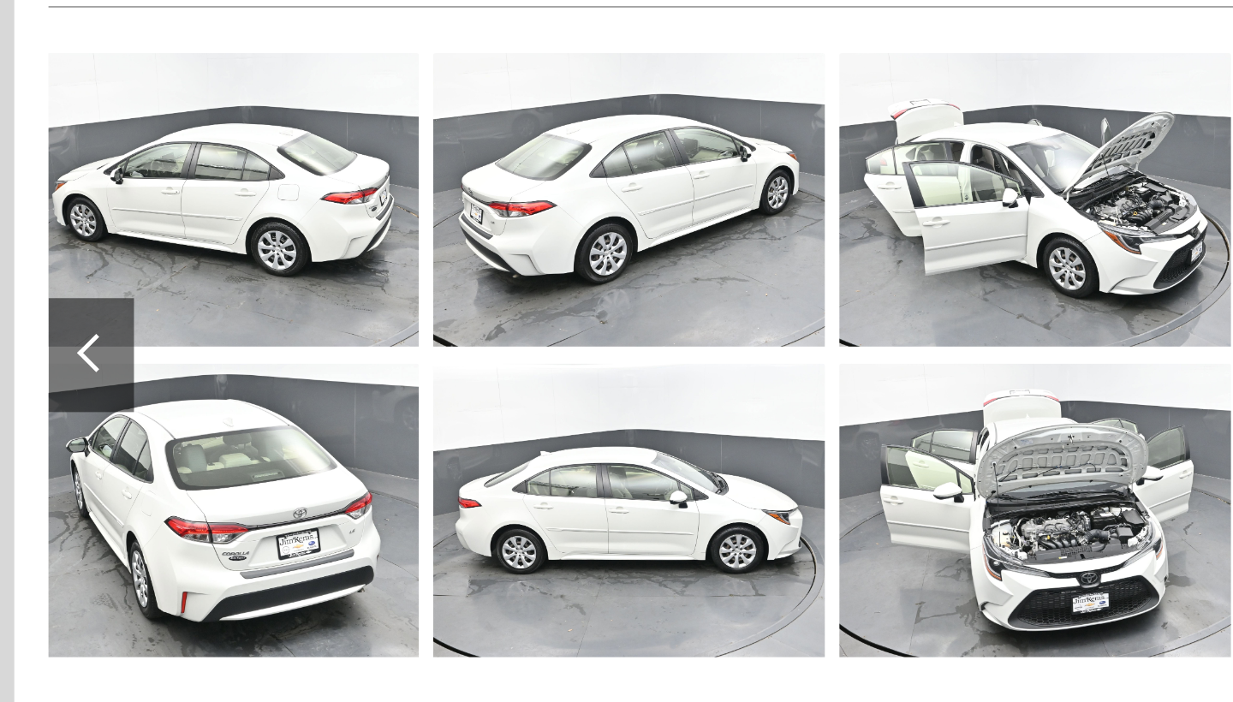
click at [140, 473] on div at bounding box center [151, 484] width 23 height 23
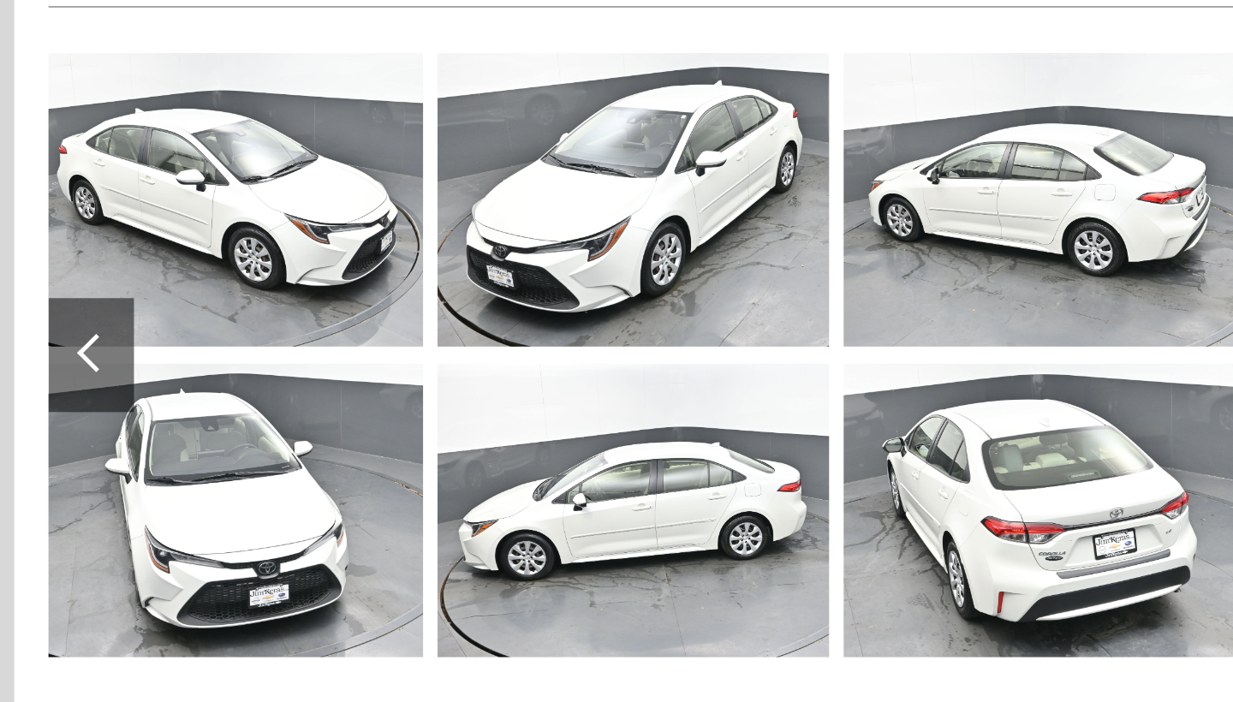
click at [140, 473] on div at bounding box center [151, 484] width 23 height 23
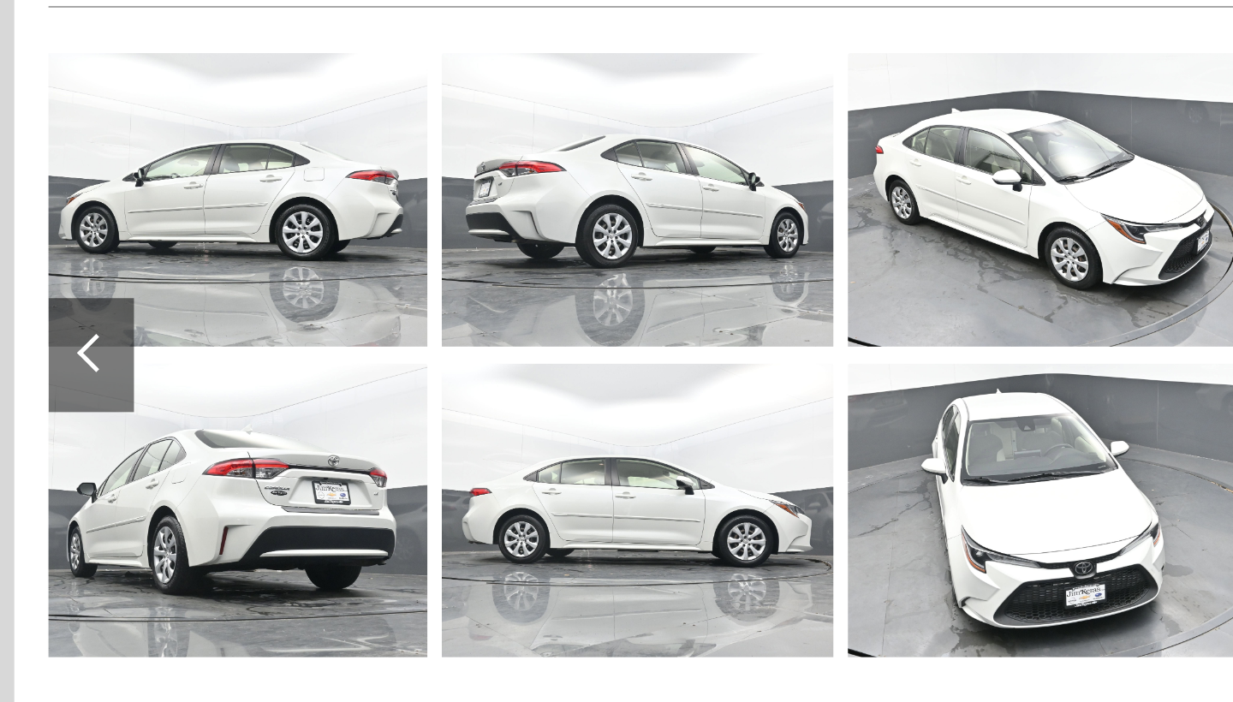
click at [140, 473] on div at bounding box center [151, 484] width 23 height 23
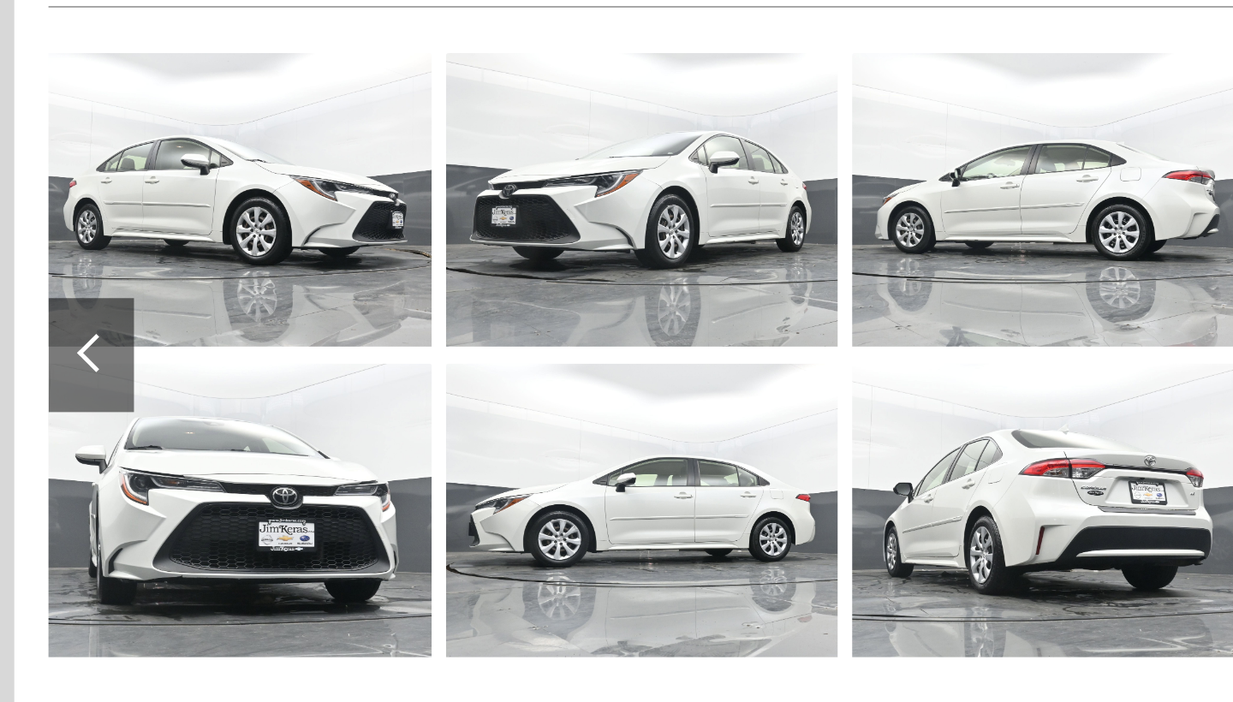
click at [140, 473] on div at bounding box center [151, 484] width 23 height 23
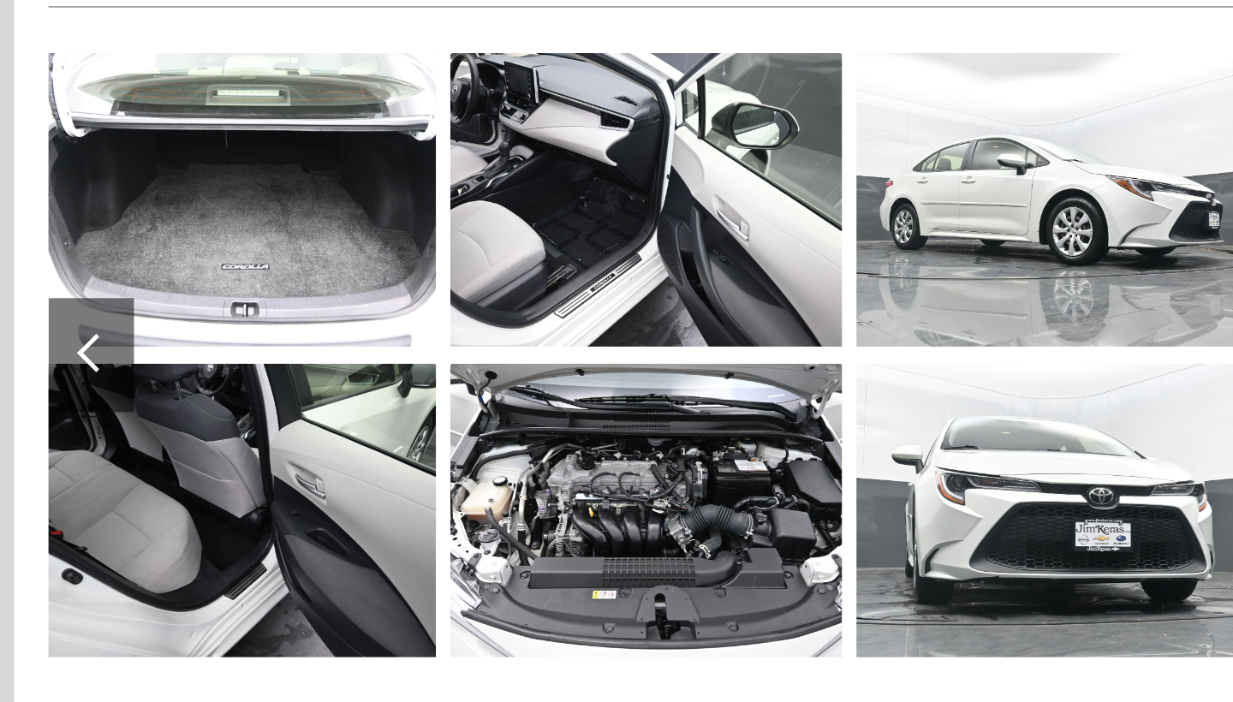
click at [140, 473] on div at bounding box center [151, 484] width 23 height 23
